Goal: Obtain resource: Download file/media

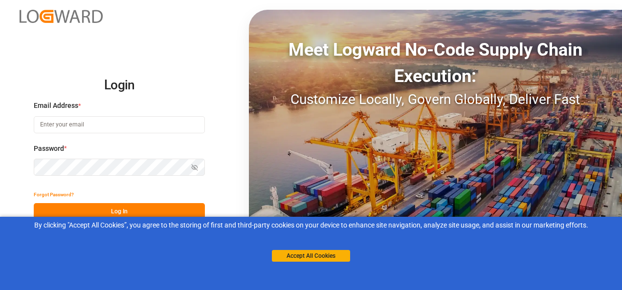
click at [60, 128] on input at bounding box center [119, 124] width 171 height 17
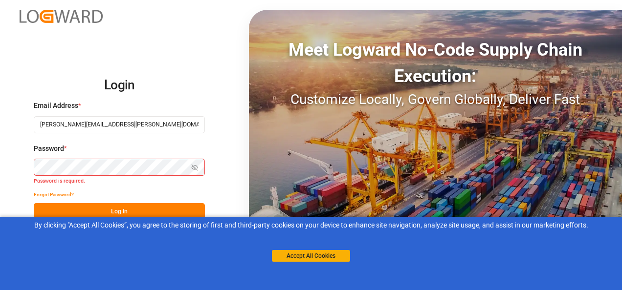
click at [19, 171] on div "Login Email Address * [PERSON_NAME][EMAIL_ADDRESS][PERSON_NAME][DOMAIN_NAME] Pa…" at bounding box center [311, 145] width 622 height 290
click at [78, 209] on button "Log In" at bounding box center [119, 211] width 171 height 17
click at [6, 147] on div "Login Email Address * [PERSON_NAME][EMAIL_ADDRESS][PERSON_NAME][DOMAIN_NAME] Pa…" at bounding box center [311, 145] width 622 height 290
click at [0, 146] on html "Login Email Address * [PERSON_NAME][EMAIL_ADDRESS][PERSON_NAME][DOMAIN_NAME] Pa…" at bounding box center [311, 145] width 622 height 290
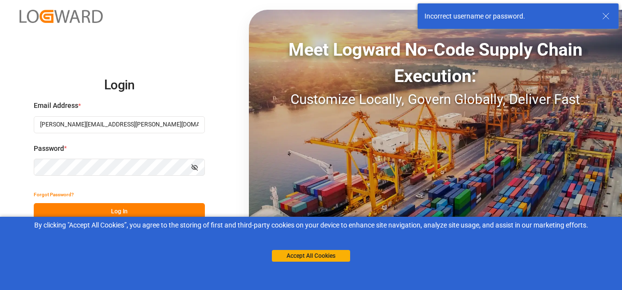
drag, startPoint x: 143, startPoint y: 121, endPoint x: -2, endPoint y: 80, distance: 150.4
click at [0, 80] on html "Login Email Address * [PERSON_NAME][EMAIL_ADDRESS][PERSON_NAME][DOMAIN_NAME] Pa…" at bounding box center [311, 145] width 622 height 290
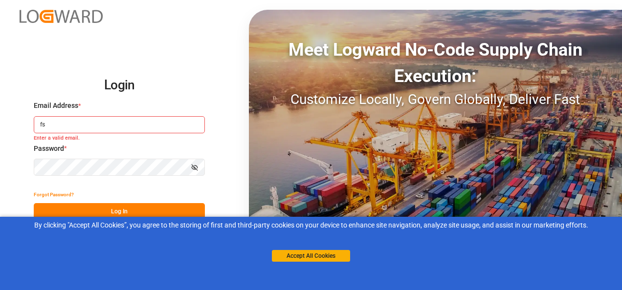
type input "f"
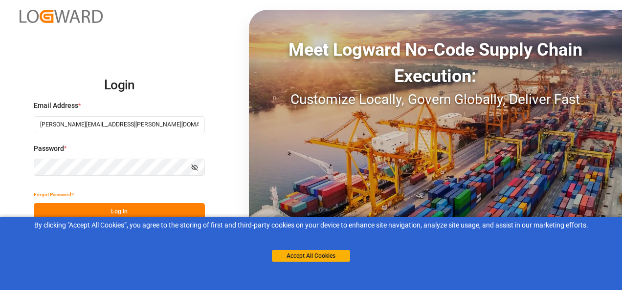
type input "[PERSON_NAME][EMAIL_ADDRESS][PERSON_NAME][DOMAIN_NAME]"
click at [135, 210] on button "Log In" at bounding box center [119, 211] width 171 height 17
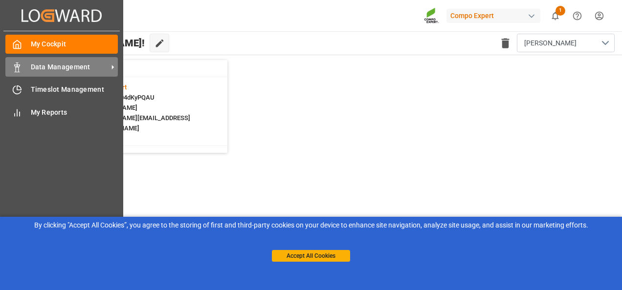
click at [27, 67] on div "Data Management Data Management" at bounding box center [61, 66] width 112 height 19
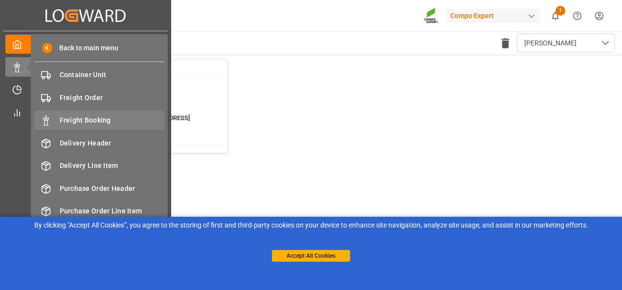
click at [73, 124] on span "Freight Booking" at bounding box center [112, 120] width 105 height 10
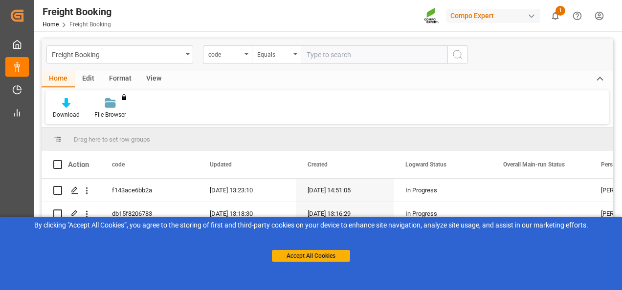
click at [122, 80] on div "Format" at bounding box center [120, 79] width 37 height 17
click at [90, 78] on div "Edit" at bounding box center [88, 79] width 27 height 17
click at [152, 76] on div "View" at bounding box center [154, 79] width 30 height 17
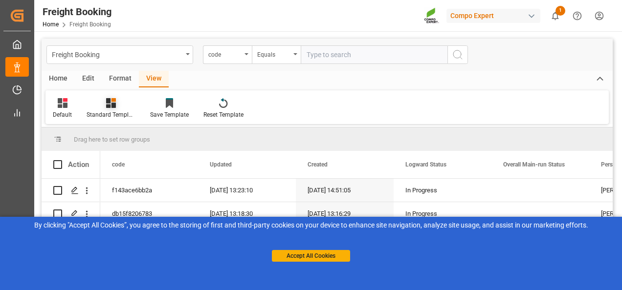
click at [108, 114] on div "Standard Templates" at bounding box center [110, 114] width 49 height 9
click at [116, 137] on div "Overview Countries" at bounding box center [137, 138] width 86 height 10
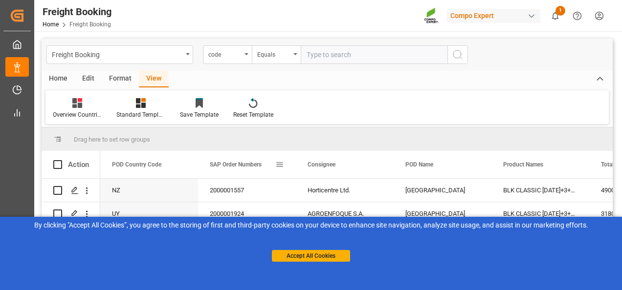
scroll to position [49, 0]
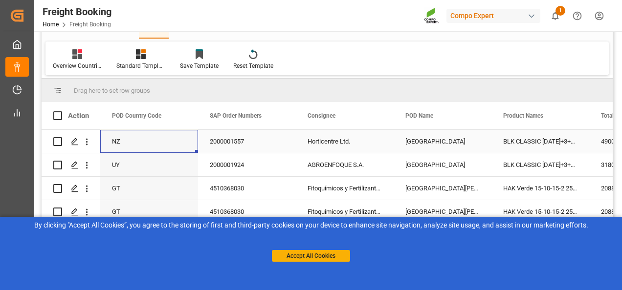
click at [141, 145] on div "NZ" at bounding box center [149, 141] width 98 height 23
drag, startPoint x: 117, startPoint y: 146, endPoint x: 123, endPoint y: 87, distance: 59.5
click at [123, 87] on div "Drag here to set row groups Drag here to set column labels Action POD Country C…" at bounding box center [327, 150] width 571 height 142
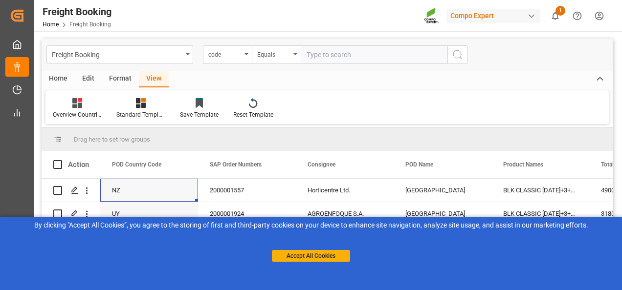
drag, startPoint x: 154, startPoint y: 193, endPoint x: 124, endPoint y: 132, distance: 67.7
click at [124, 132] on div "Drag here to set row groups Drag here to set column labels Action POD Country C…" at bounding box center [327, 199] width 571 height 142
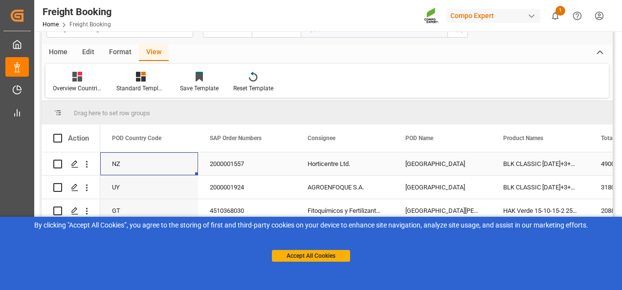
scroll to position [49, 0]
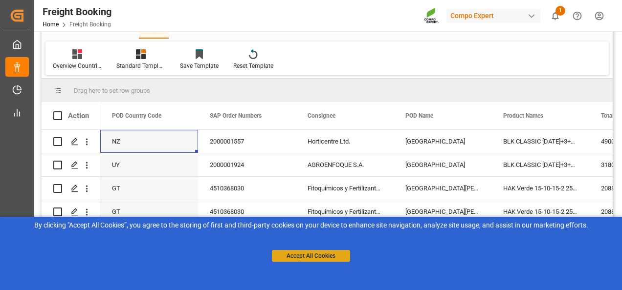
click at [333, 254] on button "Accept All Cookies" at bounding box center [311, 256] width 78 height 12
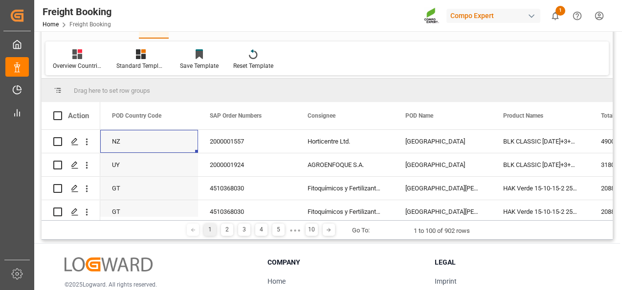
scroll to position [0, 0]
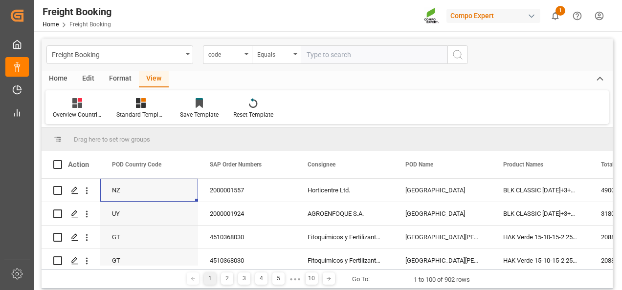
drag, startPoint x: 115, startPoint y: 195, endPoint x: 101, endPoint y: 135, distance: 61.4
click at [101, 135] on div "Drag here to set row groups Drag here to set column labels Action POD Country C…" at bounding box center [327, 199] width 571 height 142
click at [137, 116] on div "Standard Templates" at bounding box center [140, 114] width 49 height 9
click at [143, 138] on div "Overview Countries" at bounding box center [167, 138] width 86 height 10
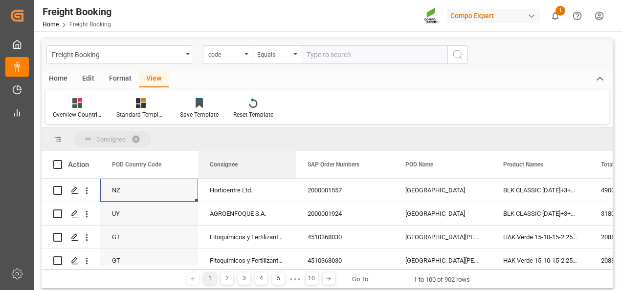
drag, startPoint x: 319, startPoint y: 165, endPoint x: 102, endPoint y: 137, distance: 218.7
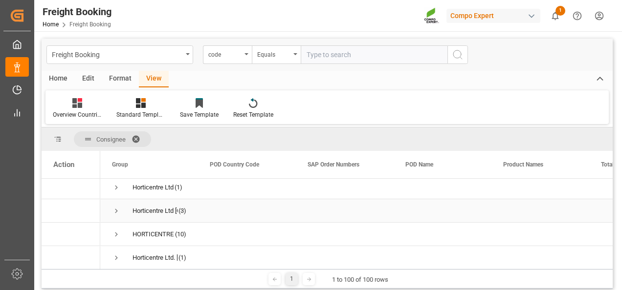
scroll to position [1759, 0]
click at [137, 136] on span at bounding box center [139, 139] width 16 height 9
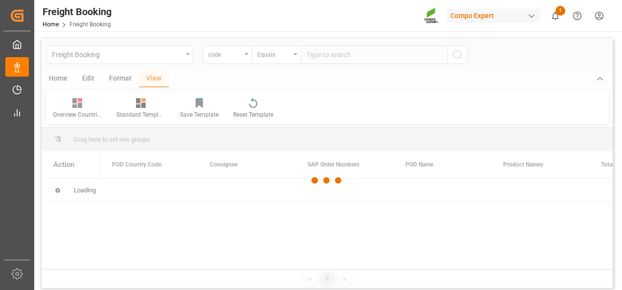
scroll to position [0, 0]
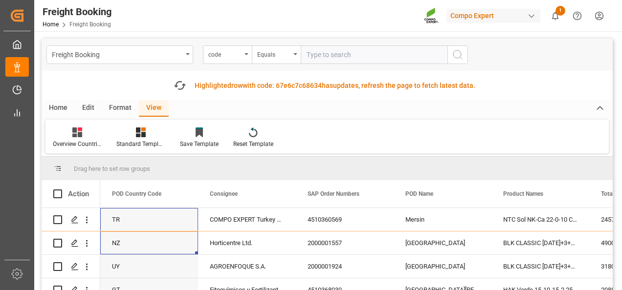
drag, startPoint x: 115, startPoint y: 216, endPoint x: 110, endPoint y: 141, distance: 75.4
click at [110, 141] on div "Freight Booking code Equals Fetch latest updates Highlighted row with code: 67e…" at bounding box center [327, 179] width 571 height 280
drag, startPoint x: 142, startPoint y: 249, endPoint x: 116, endPoint y: 166, distance: 87.6
click at [116, 166] on div "Drag here to set row groups Drag here to set column labels Action POD Country C…" at bounding box center [327, 228] width 571 height 142
click at [146, 139] on div "Standard Templates" at bounding box center [141, 138] width 64 height 22
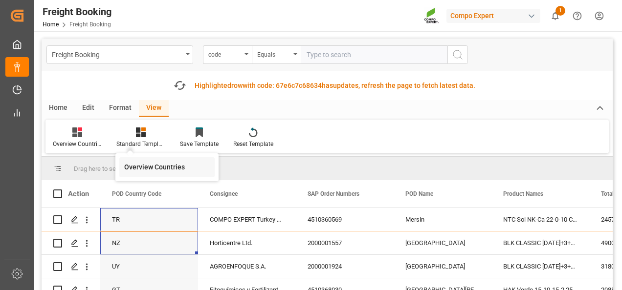
click at [141, 167] on div "Overview Countries" at bounding box center [167, 167] width 86 height 10
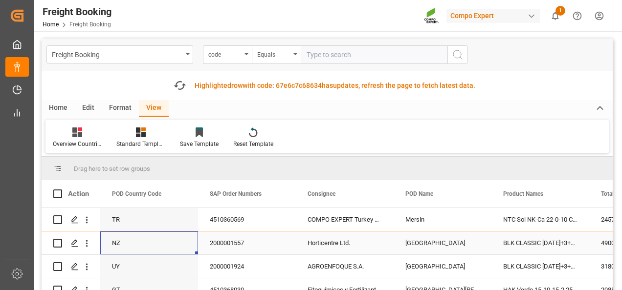
click at [110, 245] on div "NZ" at bounding box center [149, 243] width 98 height 23
click at [141, 246] on div "NZ" at bounding box center [149, 243] width 98 height 23
click at [140, 246] on div "NZ" at bounding box center [149, 243] width 98 height 23
click at [262, 248] on div "2000001557" at bounding box center [247, 243] width 98 height 23
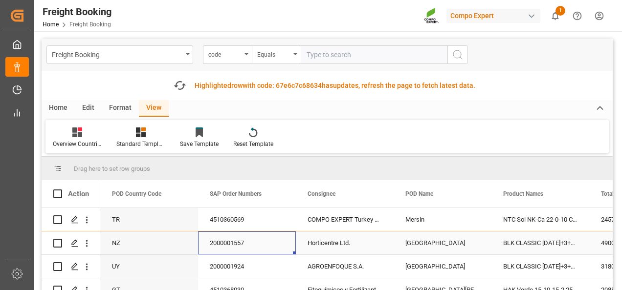
click at [118, 243] on div "NZ" at bounding box center [149, 243] width 98 height 23
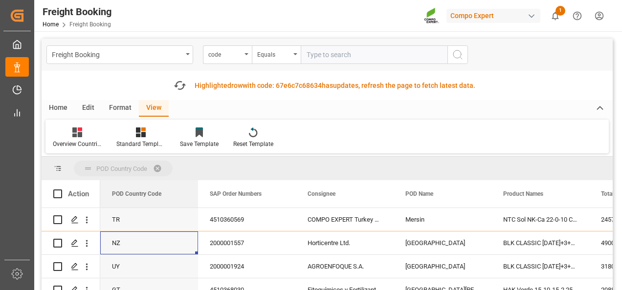
drag, startPoint x: 145, startPoint y: 198, endPoint x: 90, endPoint y: 167, distance: 63.0
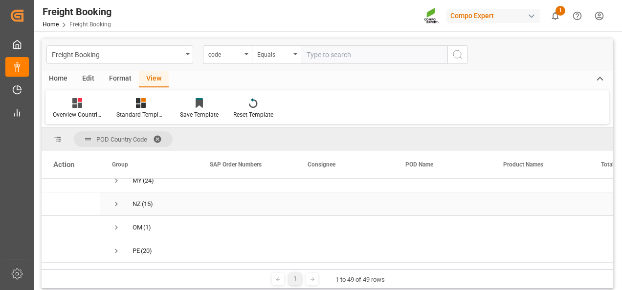
scroll to position [782, 0]
click at [115, 181] on span "Press SPACE to select this row." at bounding box center [116, 182] width 9 height 9
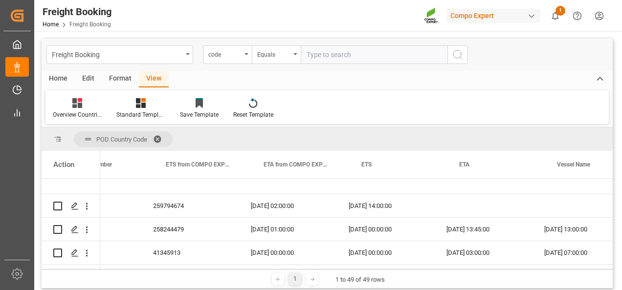
scroll to position [0, 0]
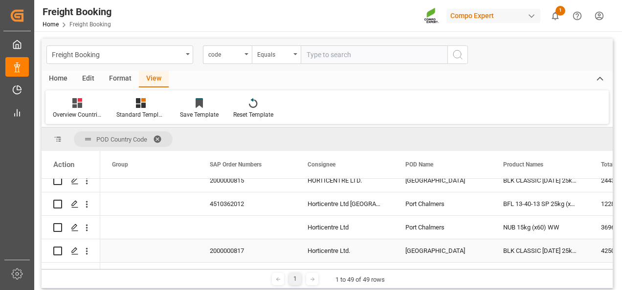
click at [386, 255] on div "Horticentre Ltd." at bounding box center [345, 250] width 98 height 23
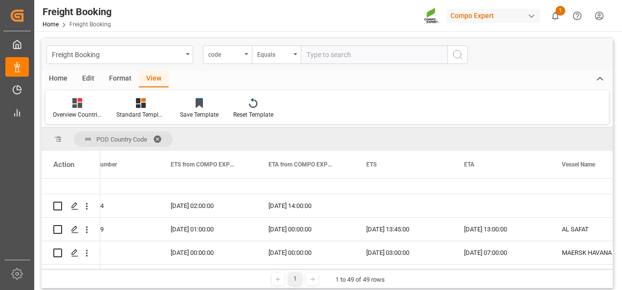
scroll to position [0, 1055]
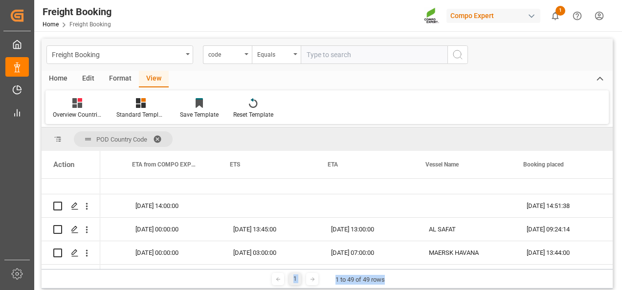
drag, startPoint x: 459, startPoint y: 270, endPoint x: 442, endPoint y: 268, distance: 17.7
click at [442, 268] on div "POD Country Code Drag here to set column labels Action Booking Number ETS from …" at bounding box center [327, 208] width 571 height 161
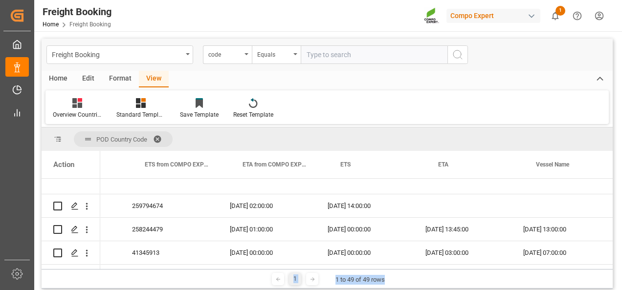
scroll to position [0, 848]
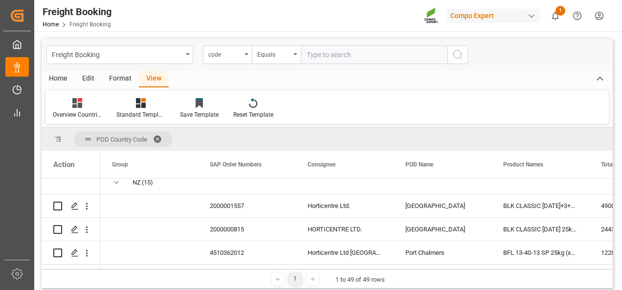
click at [65, 80] on div "Home" at bounding box center [58, 79] width 33 height 17
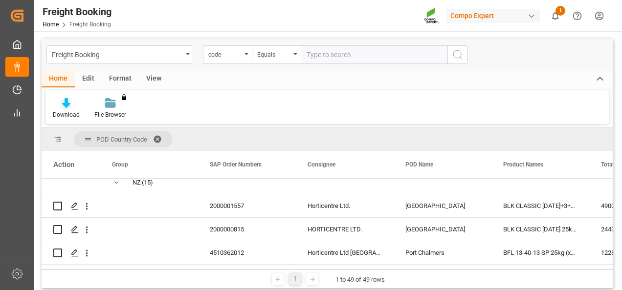
click at [64, 105] on icon at bounding box center [66, 103] width 8 height 10
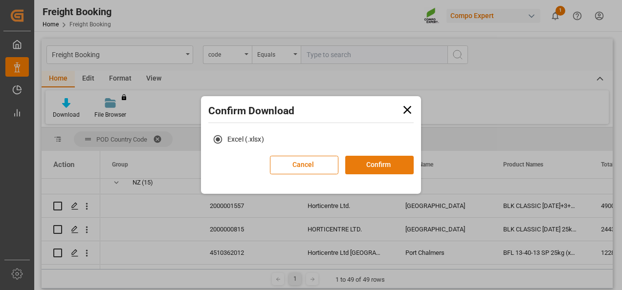
click at [382, 163] on button "Confirm" at bounding box center [379, 165] width 68 height 19
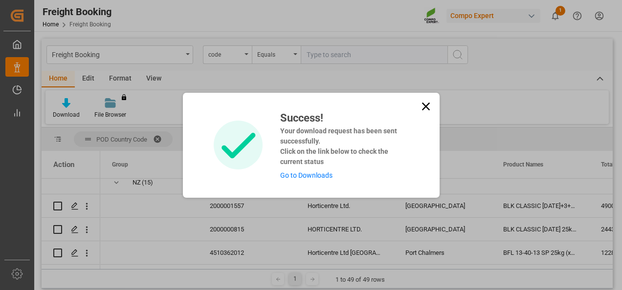
click at [310, 177] on link "Go to Downloads" at bounding box center [306, 176] width 52 height 8
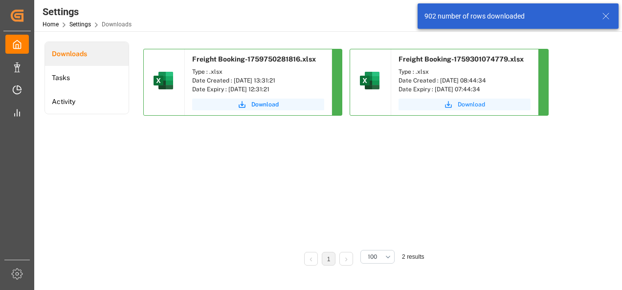
click at [459, 103] on span "Download" at bounding box center [470, 104] width 27 height 9
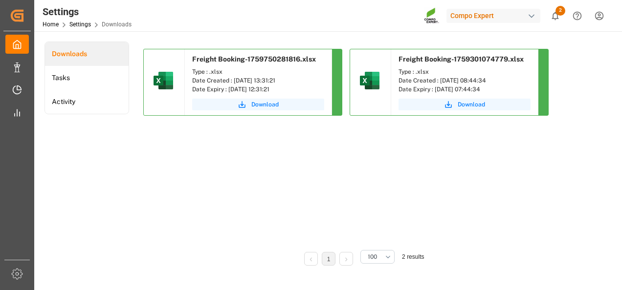
drag, startPoint x: 249, startPoint y: 164, endPoint x: 248, endPoint y: 145, distance: 19.1
click at [249, 163] on div "Freight Booking-1759750281816.xlsx Type : .xlsx Date Created : [DATE] 13:31:21 …" at bounding box center [361, 145] width 437 height 193
click at [254, 105] on span "Download" at bounding box center [264, 104] width 27 height 9
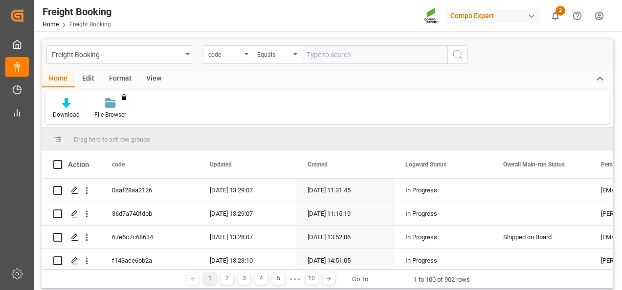
click at [143, 79] on div "View" at bounding box center [154, 79] width 30 height 17
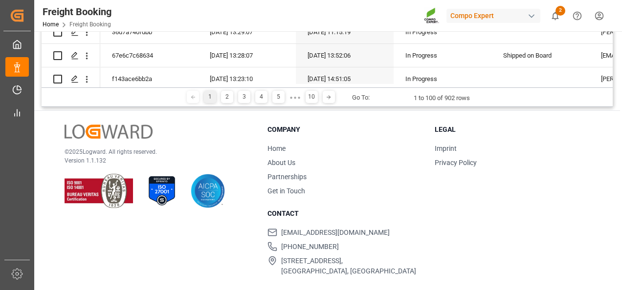
scroll to position [35, 0]
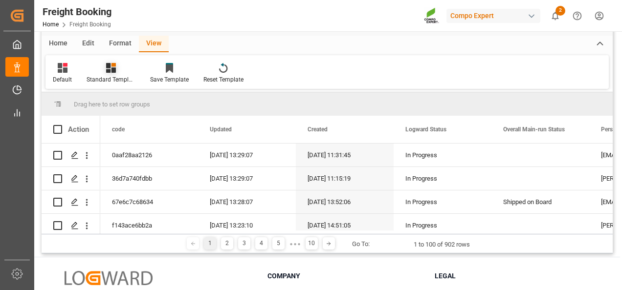
click at [114, 74] on div "Standard Templates" at bounding box center [111, 74] width 64 height 22
click at [110, 105] on div "Overview Countries" at bounding box center [137, 103] width 86 height 10
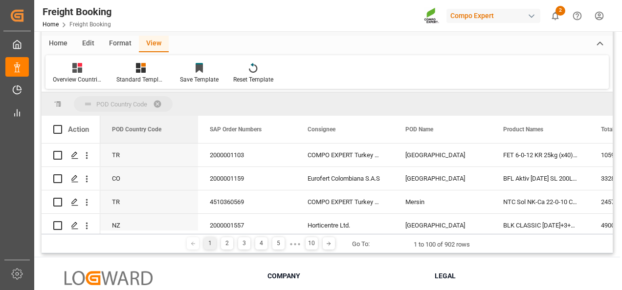
drag, startPoint x: 143, startPoint y: 131, endPoint x: 125, endPoint y: 102, distance: 34.0
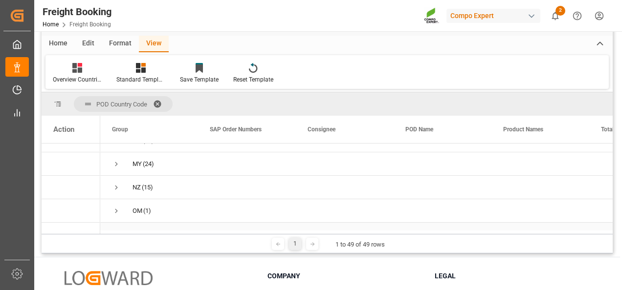
scroll to position [733, 0]
click at [122, 196] on span "NZ (15)" at bounding box center [149, 196] width 74 height 22
drag, startPoint x: 138, startPoint y: 194, endPoint x: 167, endPoint y: 159, distance: 45.8
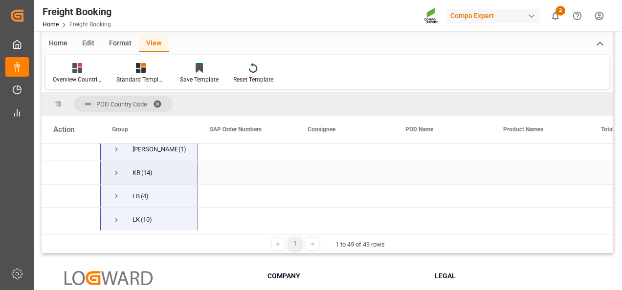
scroll to position [762, 0]
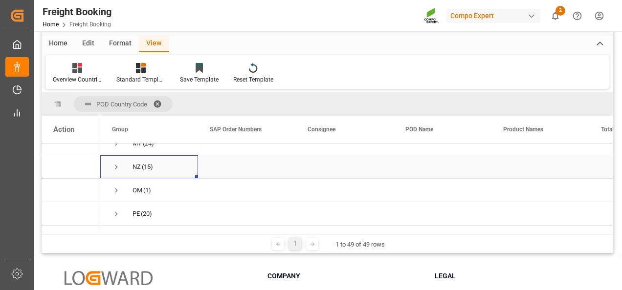
click at [167, 166] on span "NZ (15)" at bounding box center [149, 167] width 74 height 22
click at [158, 103] on span at bounding box center [161, 104] width 16 height 9
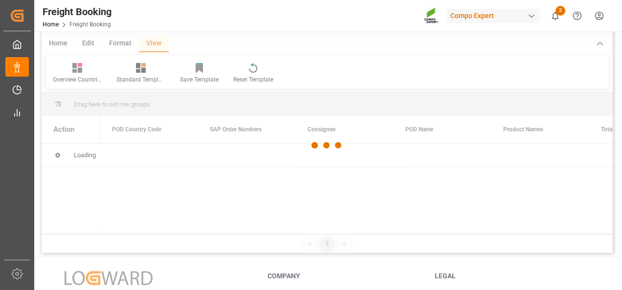
scroll to position [0, 0]
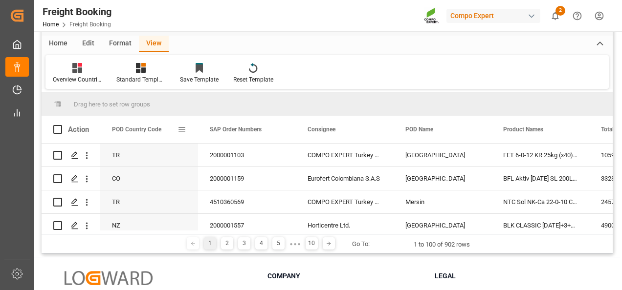
click at [136, 128] on span "POD Country Code" at bounding box center [136, 129] width 49 height 7
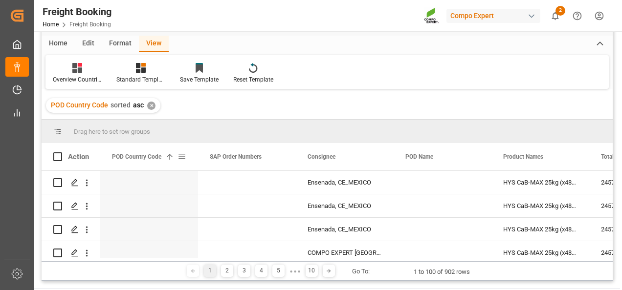
click at [182, 159] on span at bounding box center [181, 156] width 9 height 9
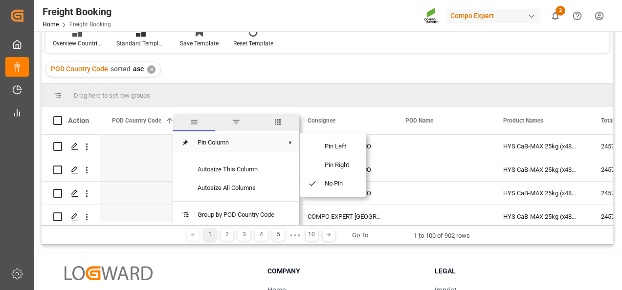
scroll to position [84, 0]
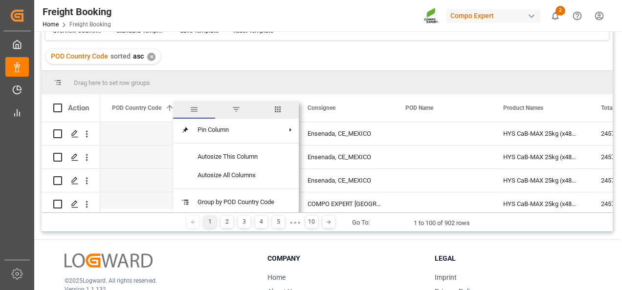
click at [237, 112] on span "filter" at bounding box center [236, 109] width 9 height 9
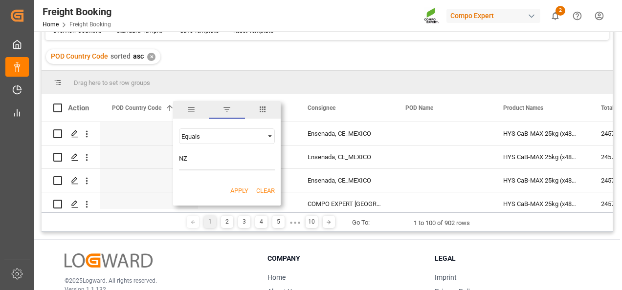
type input "NZ"
click at [242, 195] on button "Apply" at bounding box center [239, 191] width 18 height 10
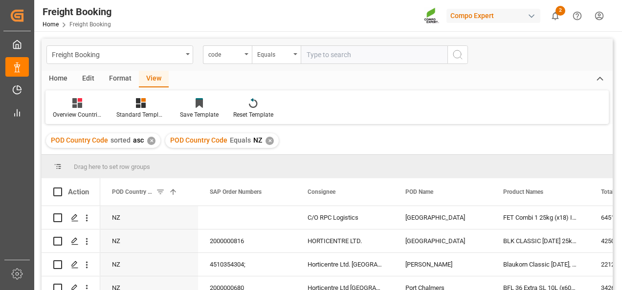
click at [63, 79] on div "Home" at bounding box center [58, 79] width 33 height 17
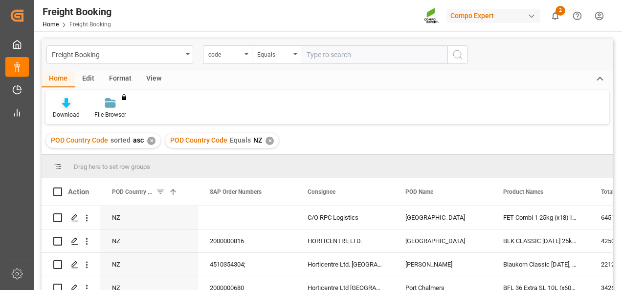
click at [65, 107] on icon at bounding box center [66, 103] width 8 height 10
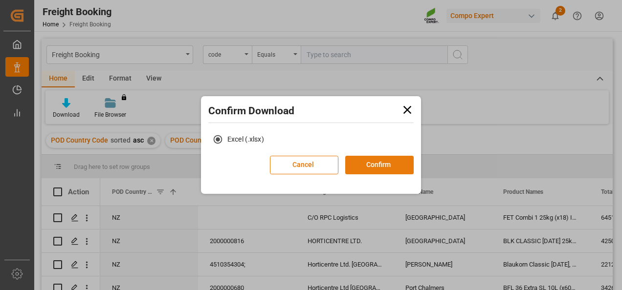
click at [365, 164] on button "Confirm" at bounding box center [379, 165] width 68 height 19
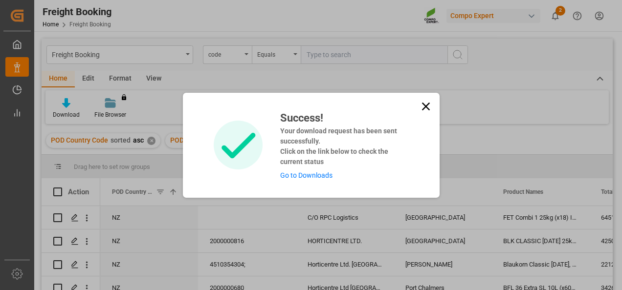
click at [307, 175] on link "Go to Downloads" at bounding box center [306, 176] width 52 height 8
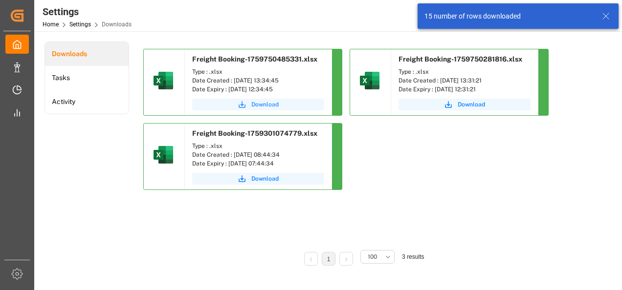
click at [257, 105] on span "Download" at bounding box center [264, 104] width 27 height 9
